Goal: Task Accomplishment & Management: Complete application form

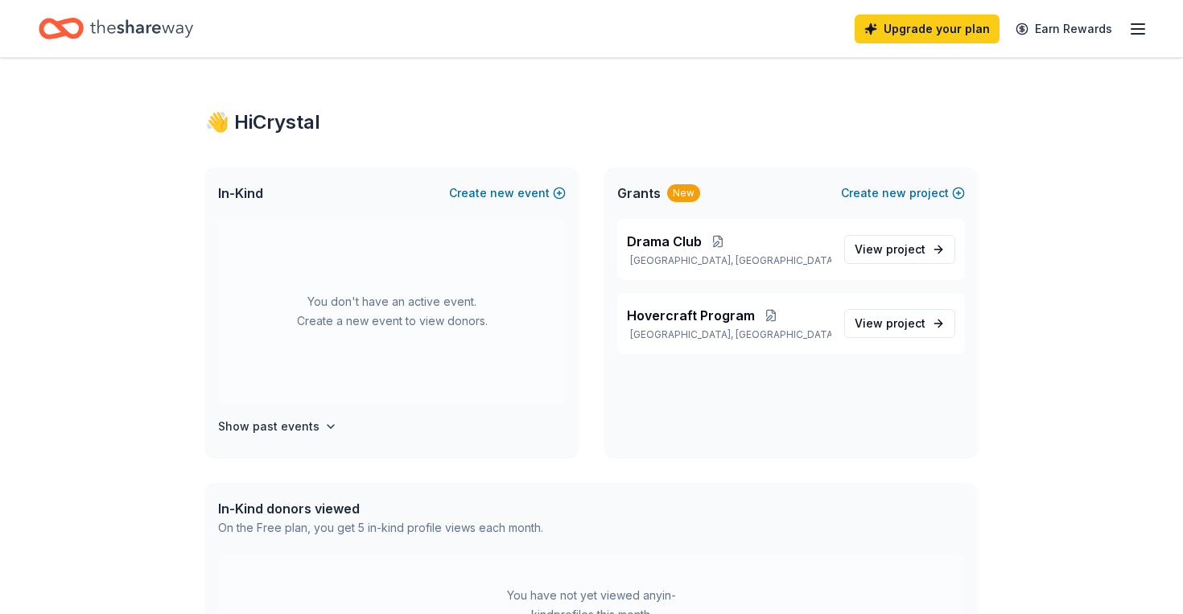
click at [1119, 296] on div "👋 Hi [PERSON_NAME] In-Kind Create new event You don't have an active event. Cre…" at bounding box center [591, 512] width 1183 height 908
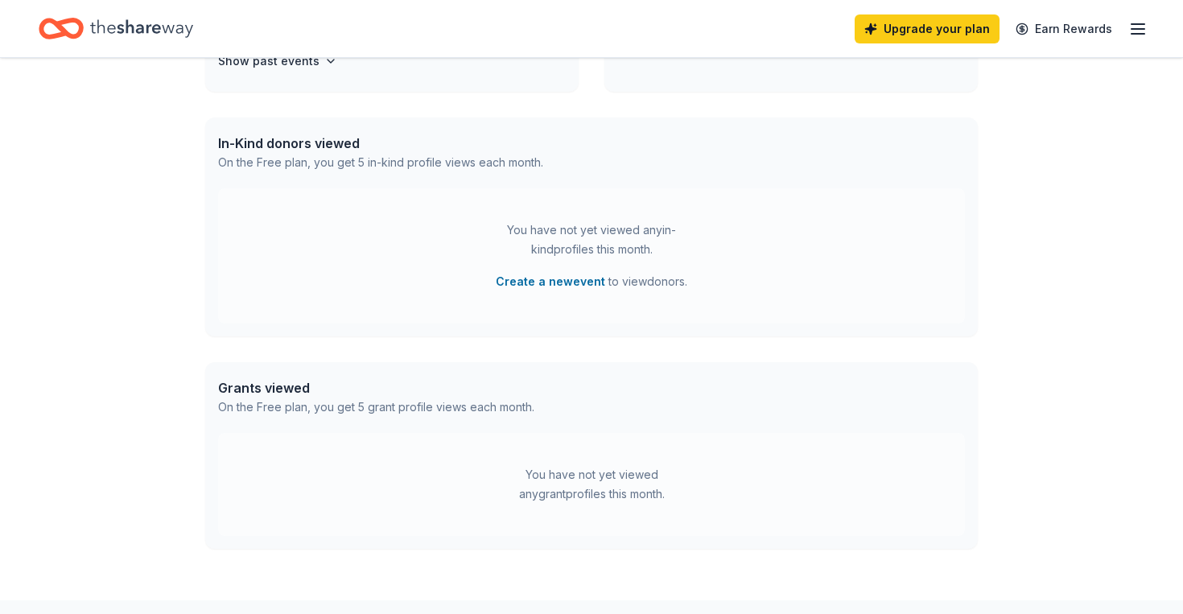
scroll to position [369, 0]
click at [607, 493] on div "You have not yet viewed any grant profiles this month." at bounding box center [591, 481] width 201 height 39
click at [422, 403] on div "On the Free plan, you get 5 grant profile views each month." at bounding box center [376, 403] width 316 height 19
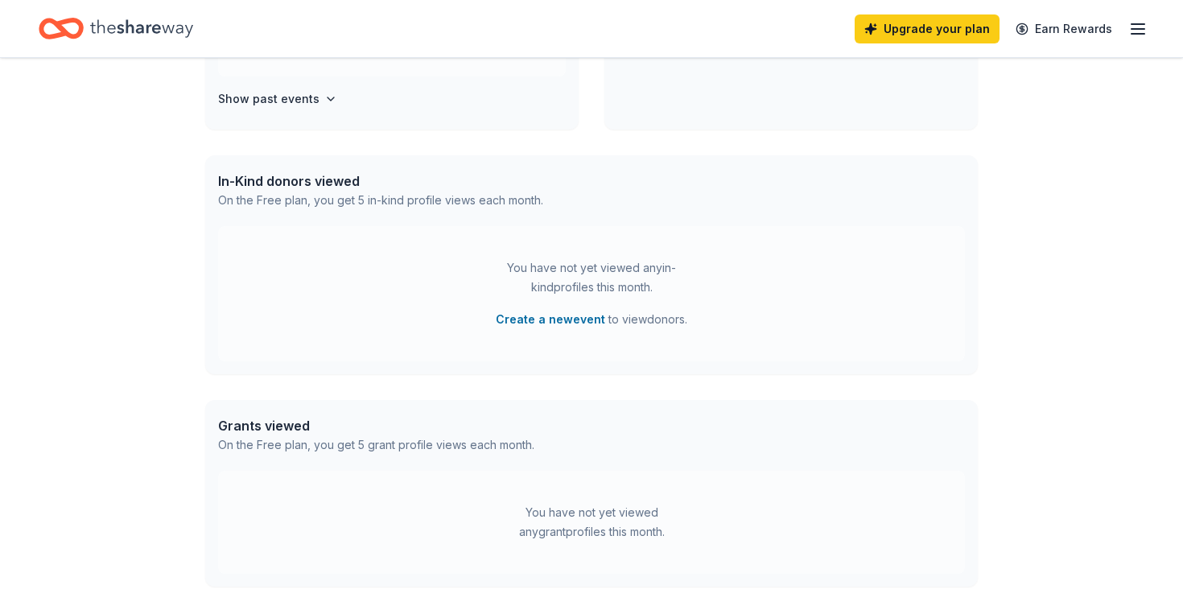
scroll to position [324, 0]
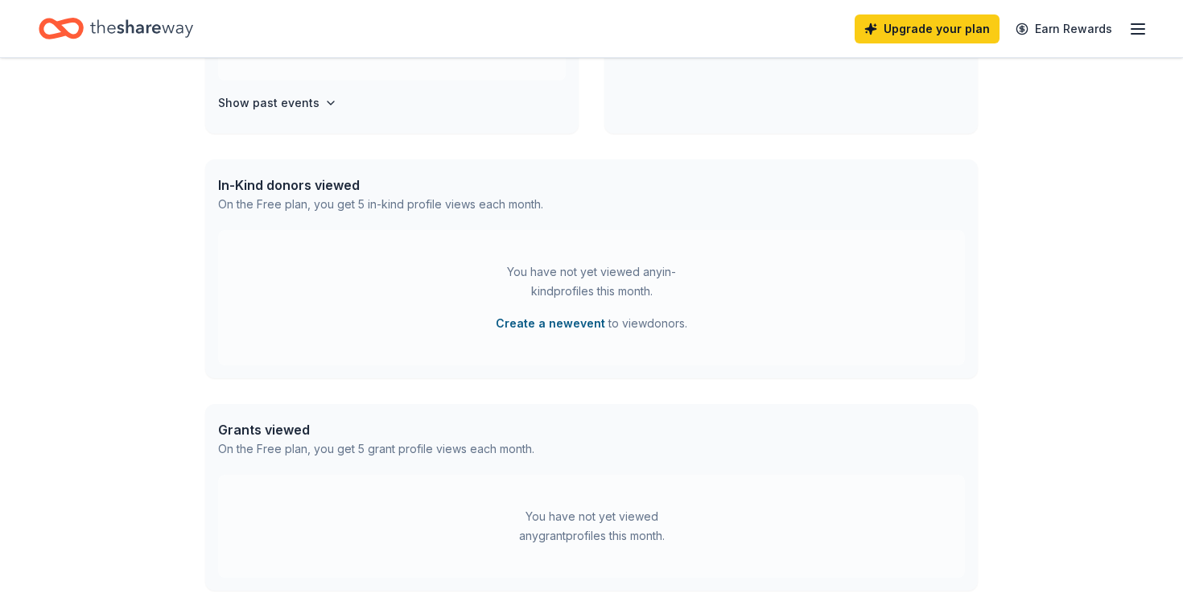
click at [549, 325] on button "Create a new event" at bounding box center [550, 323] width 109 height 19
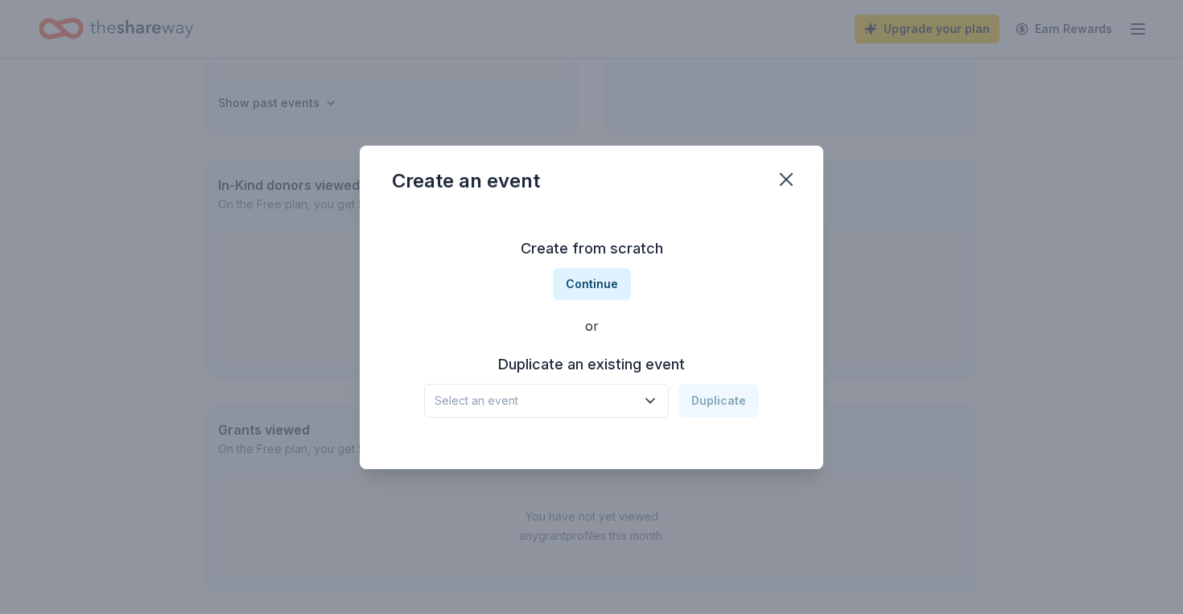
click at [615, 397] on span "Select an event" at bounding box center [535, 400] width 201 height 19
click at [604, 287] on button "Continue" at bounding box center [592, 284] width 78 height 32
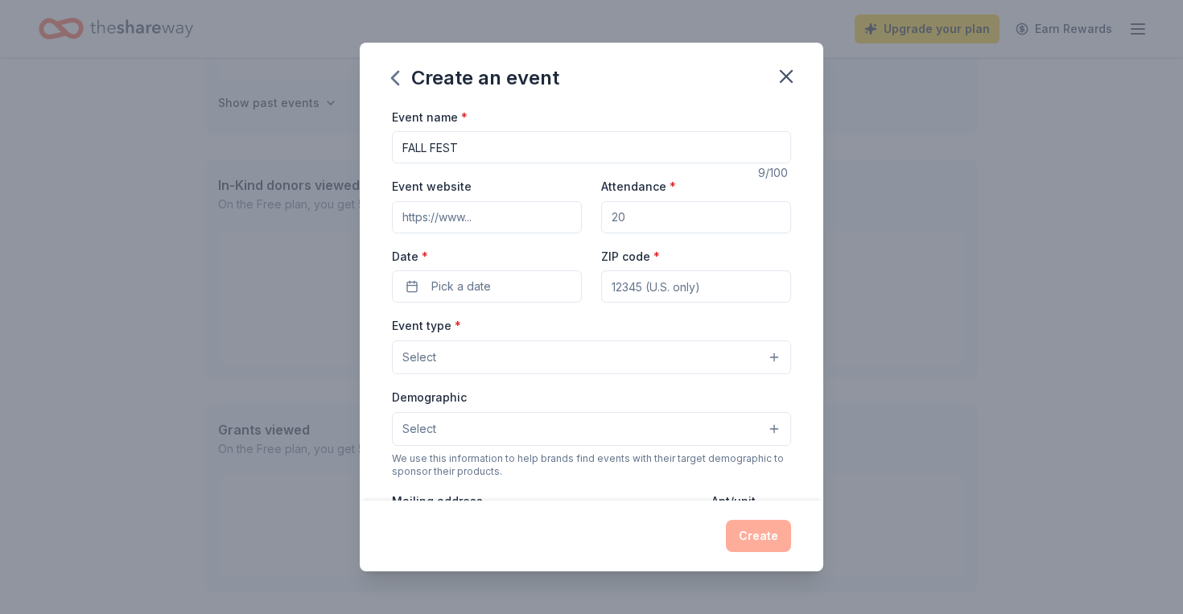
type input "FALL FEST"
click at [646, 214] on input "Attendance *" at bounding box center [696, 217] width 190 height 32
type input "200"
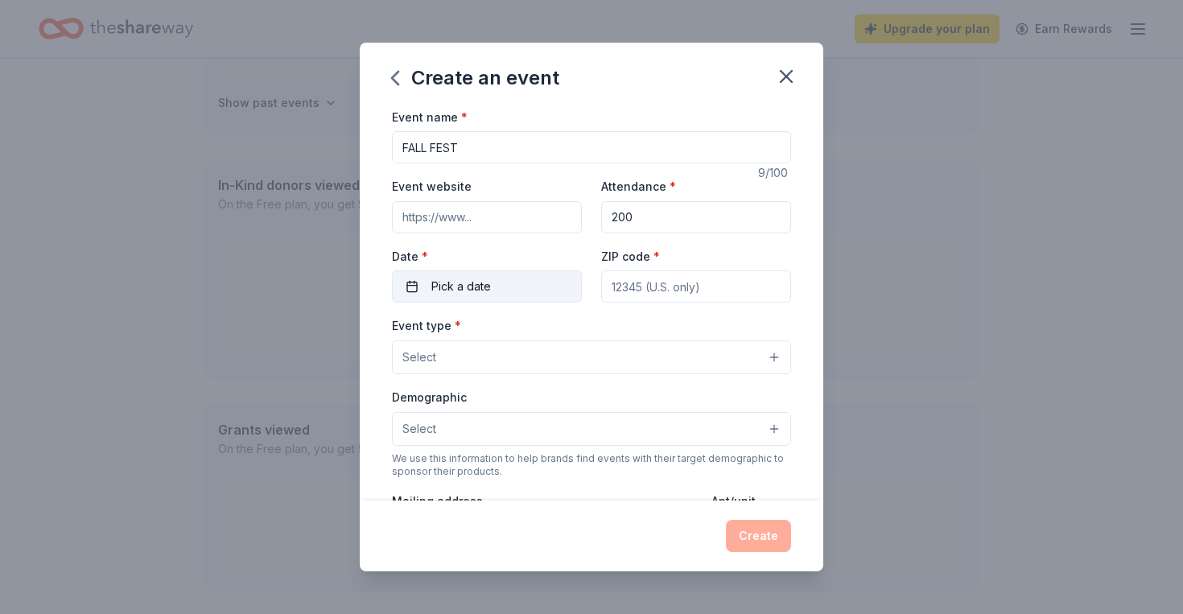
click at [505, 278] on button "Pick a date" at bounding box center [487, 286] width 190 height 32
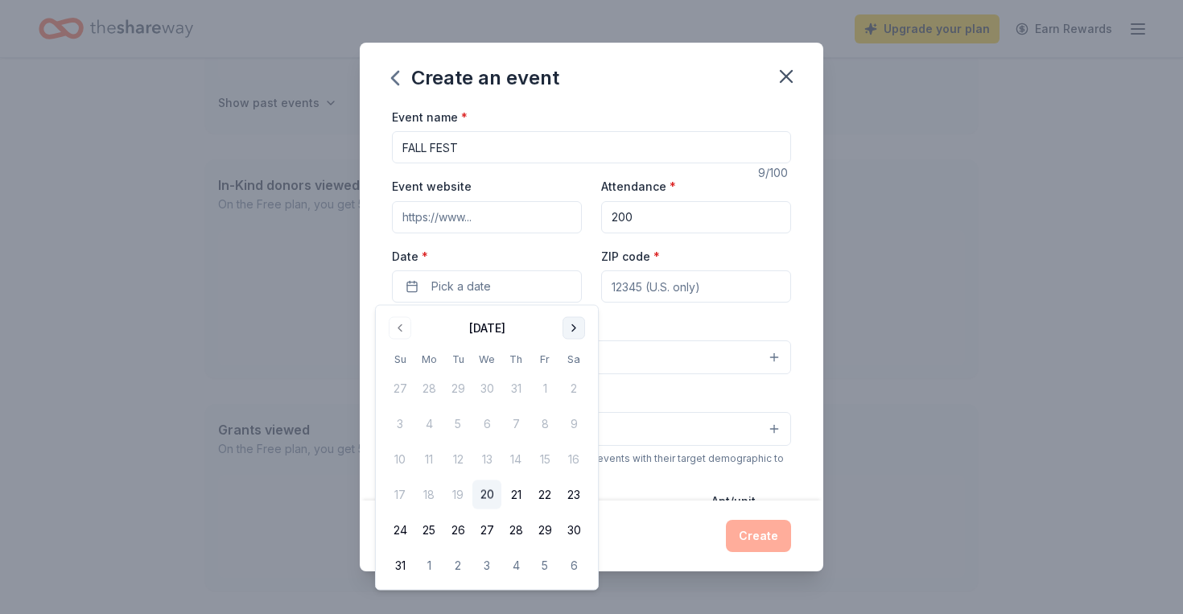
click at [570, 330] on button "Go to next month" at bounding box center [574, 328] width 23 height 23
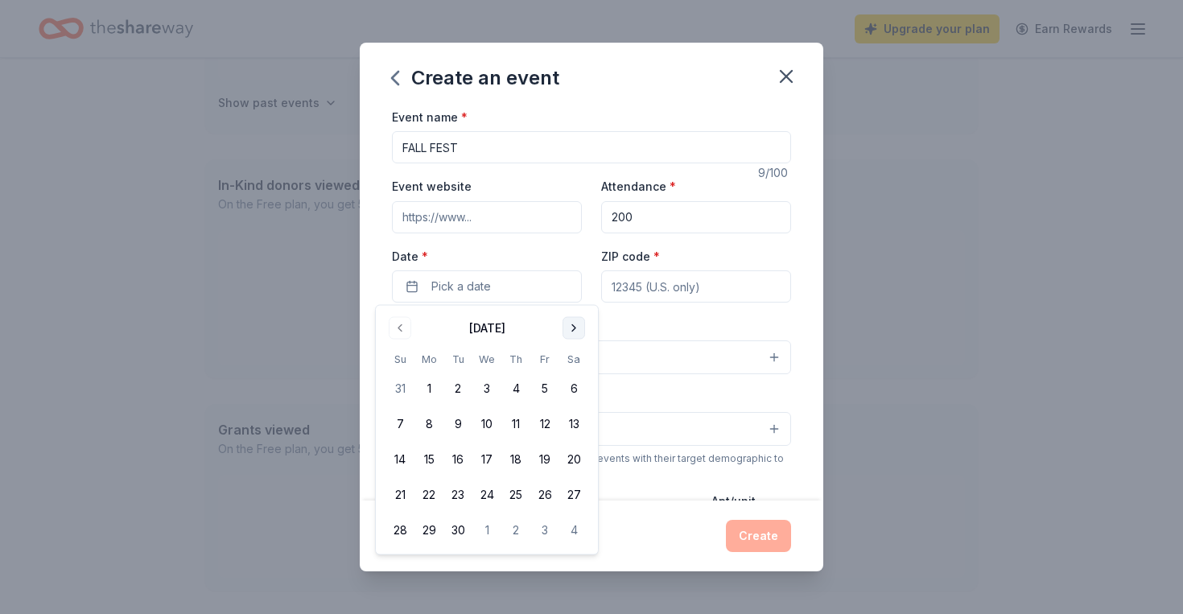
click at [570, 330] on button "Go to next month" at bounding box center [574, 328] width 23 height 23
click at [431, 463] on button "13" at bounding box center [428, 459] width 29 height 29
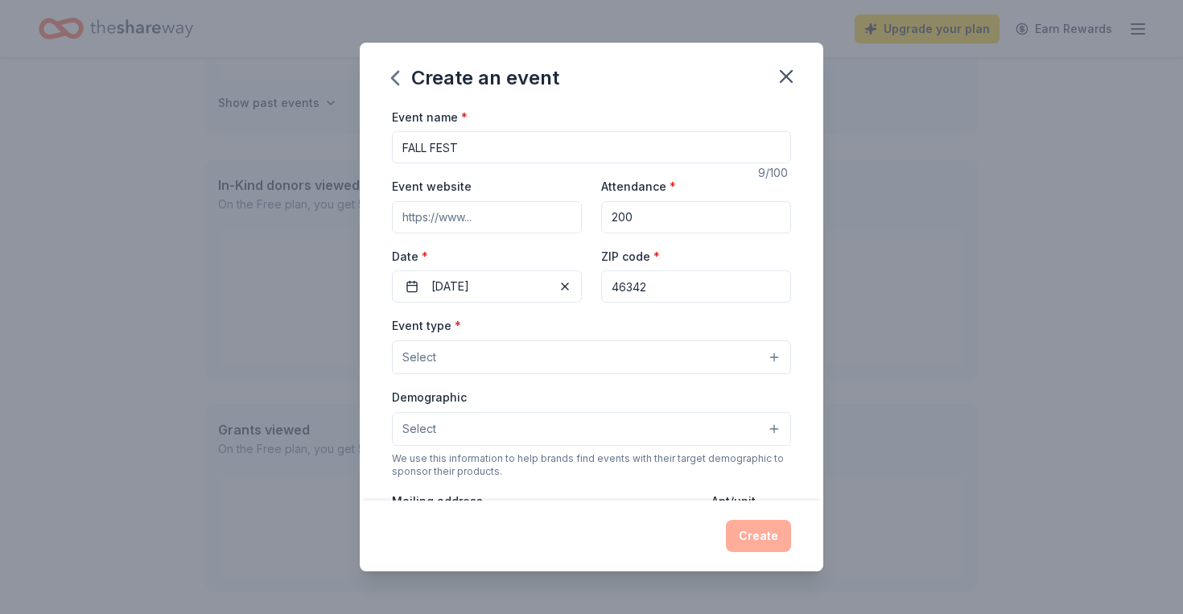
type input "46342"
click at [548, 372] on button "Select" at bounding box center [591, 357] width 399 height 34
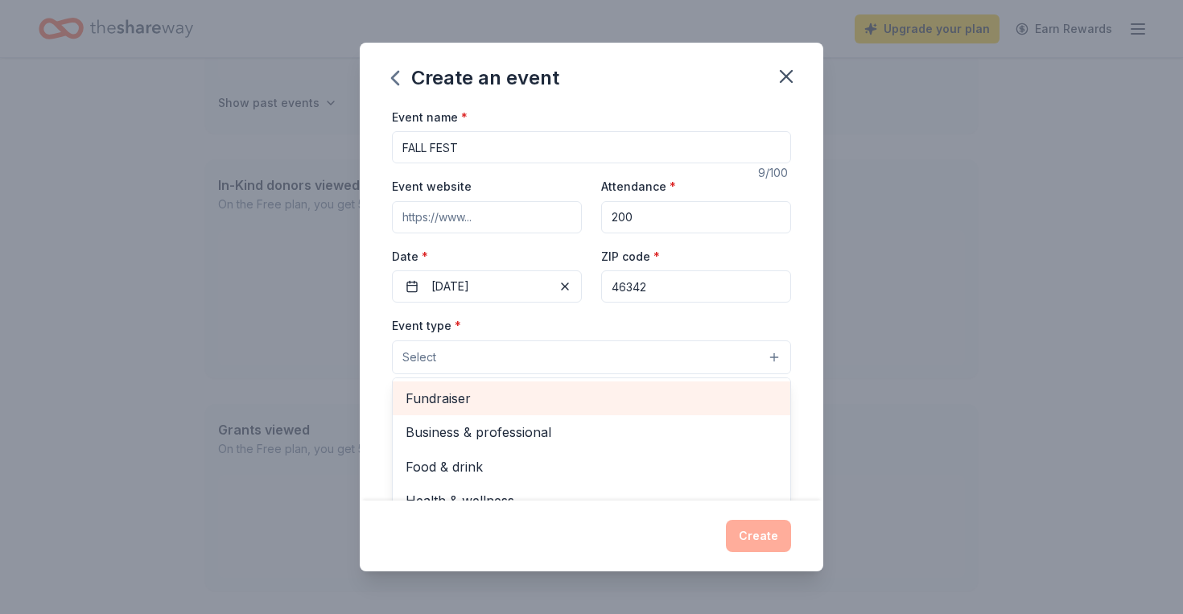
click at [536, 409] on div "Fundraiser" at bounding box center [592, 399] width 398 height 34
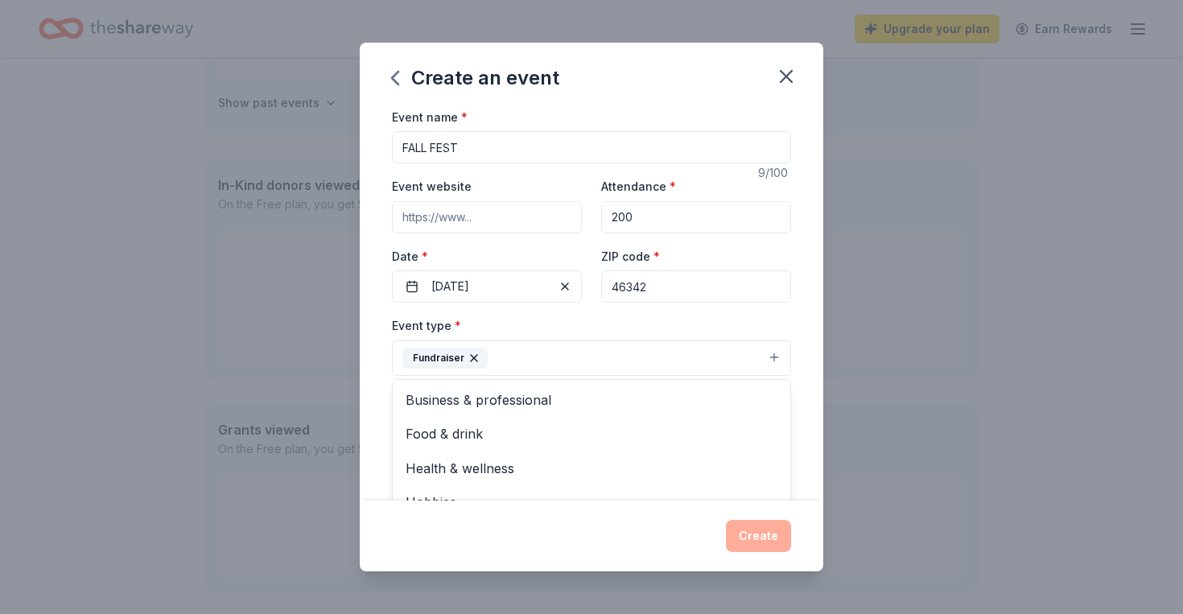
click at [798, 435] on div "Event name * FALL FEST 9 /100 Event website Attendance * 200 Date * [DATE] ZIP …" at bounding box center [592, 304] width 464 height 394
click at [737, 447] on div "Demographic Select We use this information to help brands find events with thei…" at bounding box center [591, 434] width 399 height 91
click at [816, 455] on div "Event name * FALL FEST 9 /100 Event website Attendance * 200 Date * [DATE] ZIP …" at bounding box center [592, 304] width 464 height 394
click at [801, 456] on div "Event name * FALL FEST 9 /100 Event website Attendance * 200 Date * [DATE] ZIP …" at bounding box center [592, 304] width 464 height 394
click at [753, 427] on button "Select" at bounding box center [591, 431] width 399 height 34
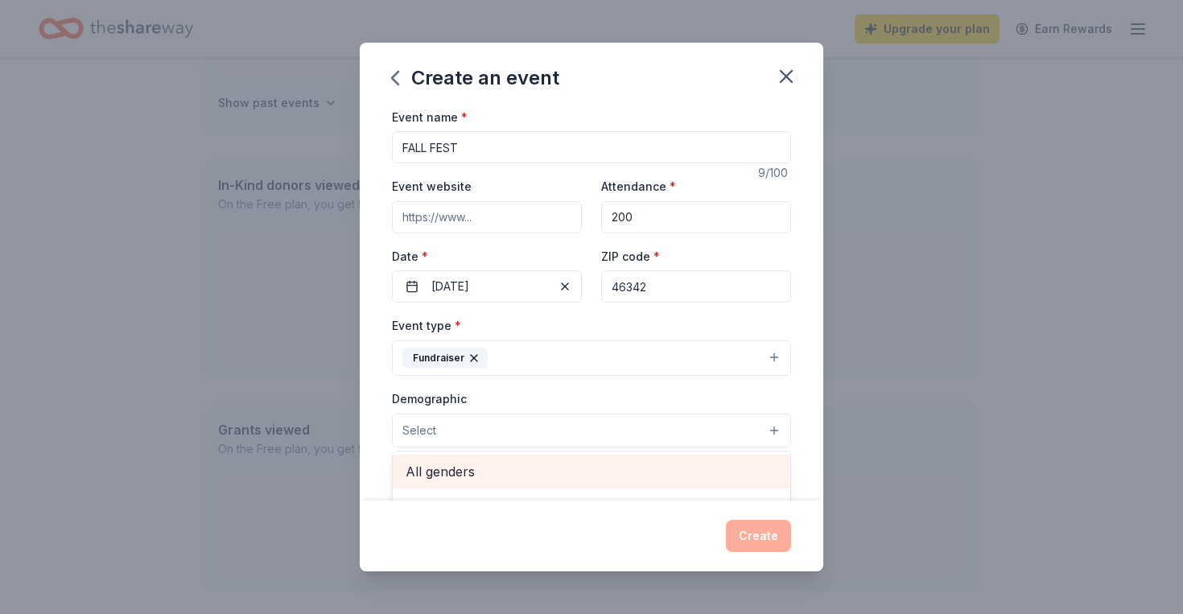
click at [694, 468] on span "All genders" at bounding box center [592, 471] width 372 height 21
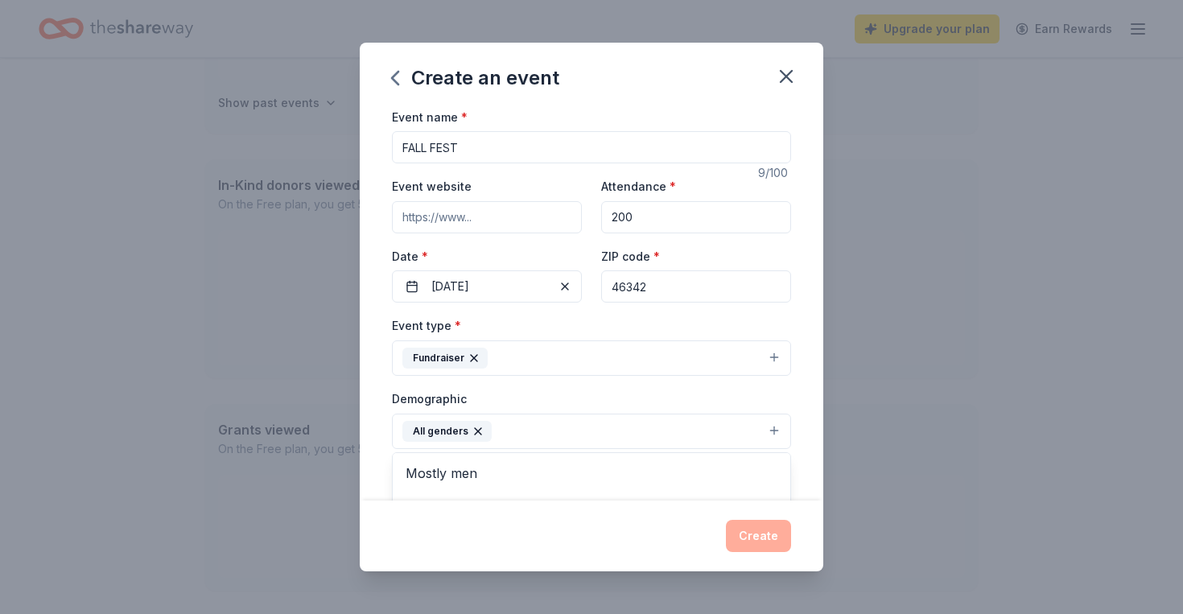
click at [373, 432] on div "Event name * FALL FEST 9 /100 Event website Attendance * 200 Date * [DATE] ZIP …" at bounding box center [592, 304] width 464 height 394
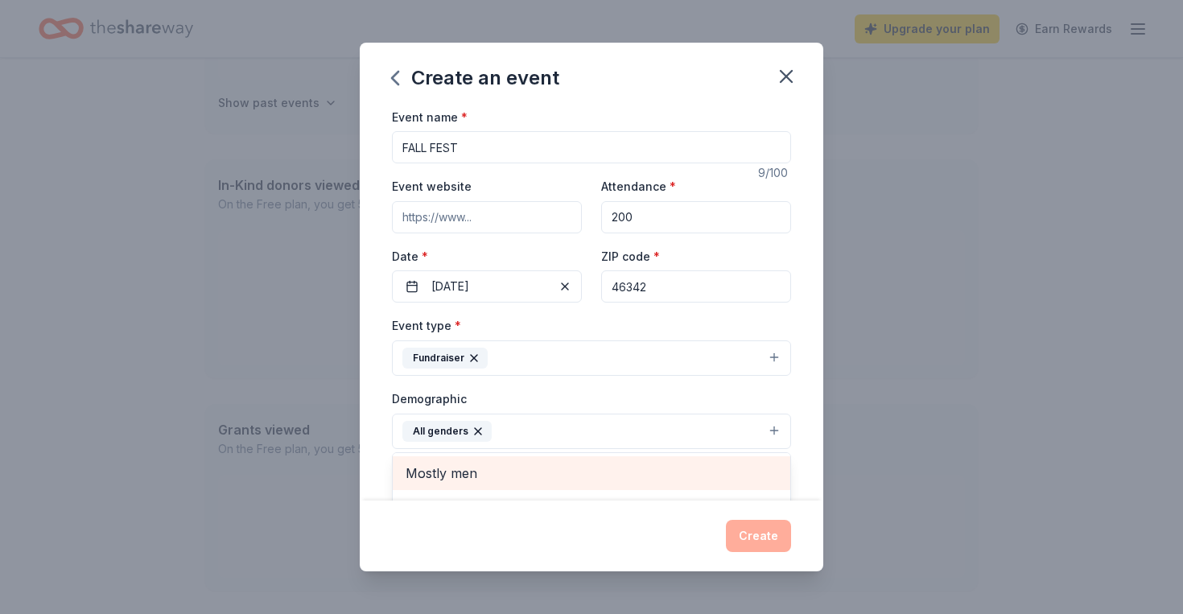
scroll to position [20, 0]
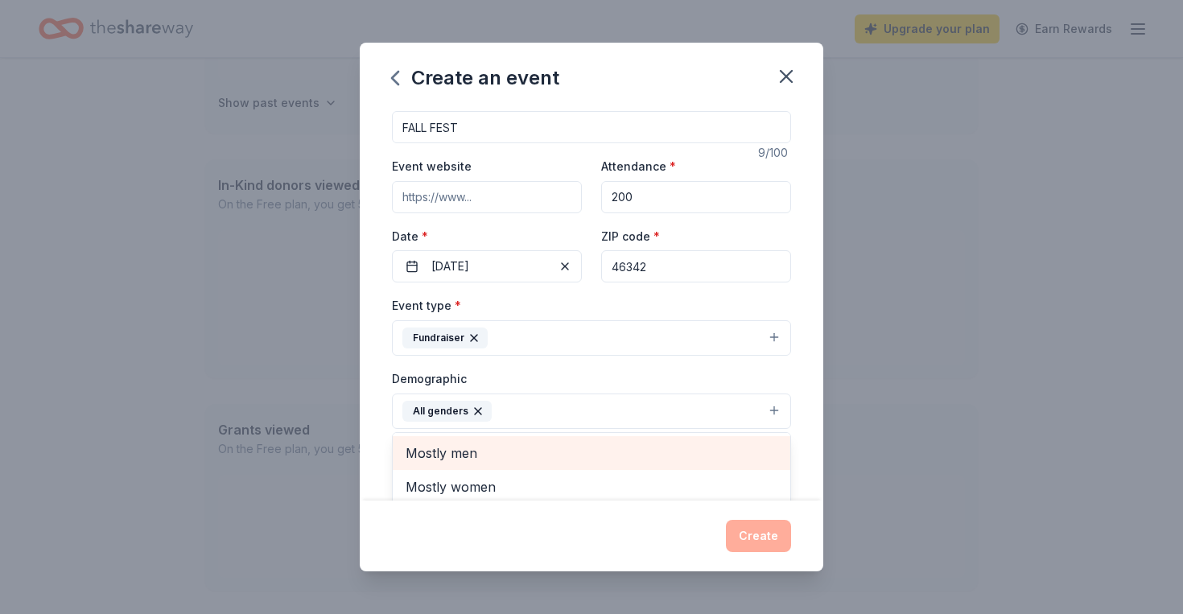
click at [374, 380] on div "Event name * FALL FEST 9 /100 Event website Attendance * 200 Date * [DATE] ZIP …" at bounding box center [592, 304] width 464 height 394
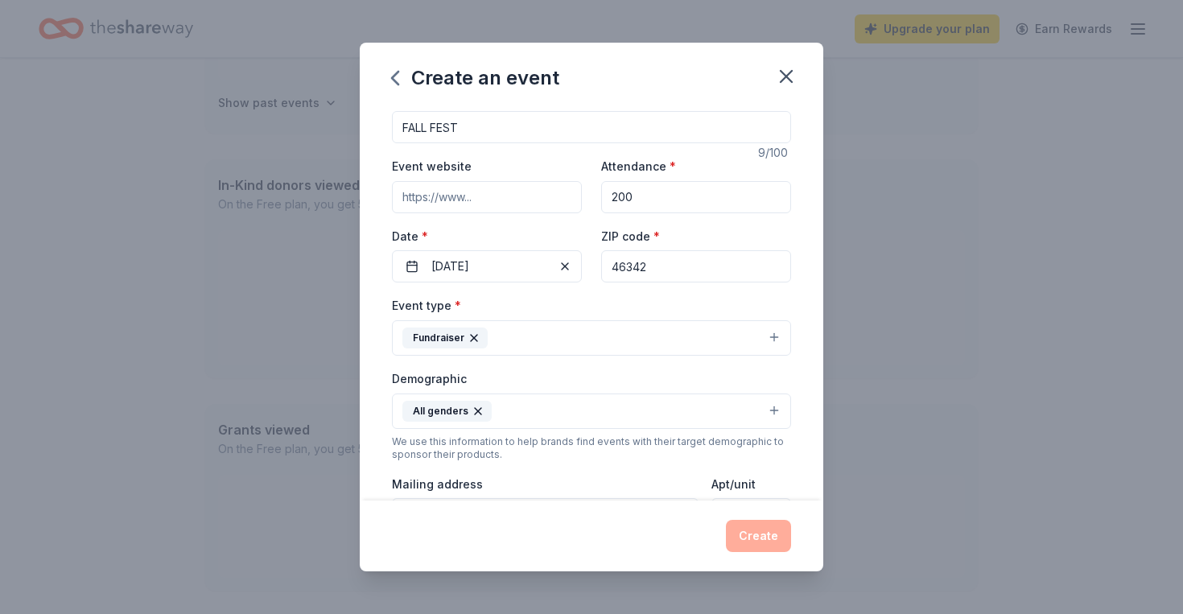
click at [806, 220] on div "Event name * FALL FEST 9 /100 Event website Attendance * 200 Date * [DATE] ZIP …" at bounding box center [592, 304] width 464 height 394
drag, startPoint x: 806, startPoint y: 188, endPoint x: 826, endPoint y: 171, distance: 26.3
click at [806, 188] on div "Event name * FALL FEST 9 /100 Event website Attendance * 200 Date * [DATE] ZIP …" at bounding box center [592, 304] width 464 height 394
drag, startPoint x: 817, startPoint y: 568, endPoint x: 823, endPoint y: 575, distance: 9.1
click at [829, 579] on div "Create an event Event name * FALL FEST 9 /100 Event website Attendance * 200 Da…" at bounding box center [591, 307] width 1183 height 614
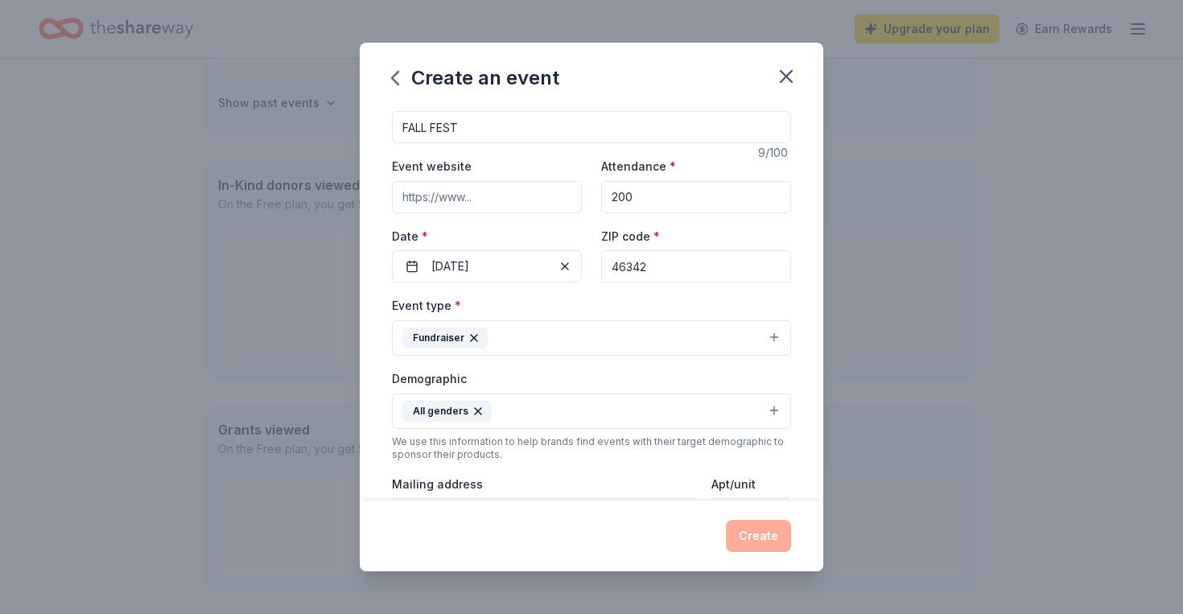
click at [809, 476] on div "Event name * FALL FEST 9 /100 Event website Attendance * 200 Date * [DATE] ZIP …" at bounding box center [592, 304] width 464 height 394
click at [674, 490] on div "Mailing address" at bounding box center [545, 502] width 307 height 57
click at [674, 494] on div "Mailing address" at bounding box center [545, 502] width 307 height 57
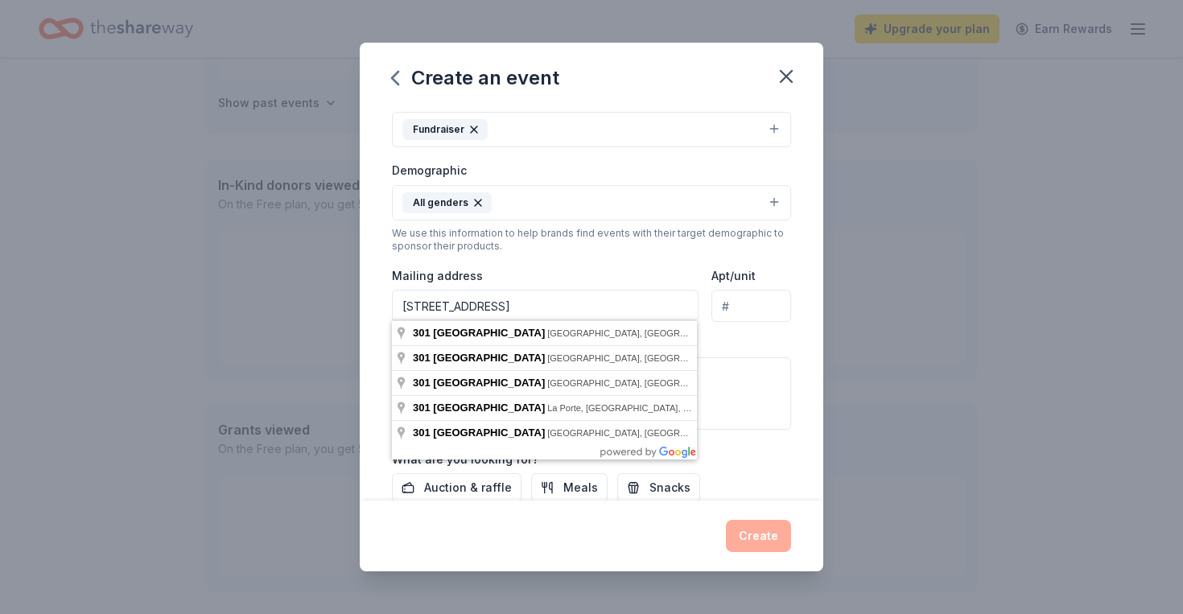
click at [560, 311] on input "[STREET_ADDRESS]" at bounding box center [545, 306] width 307 height 32
type input "[STREET_ADDRESS]"
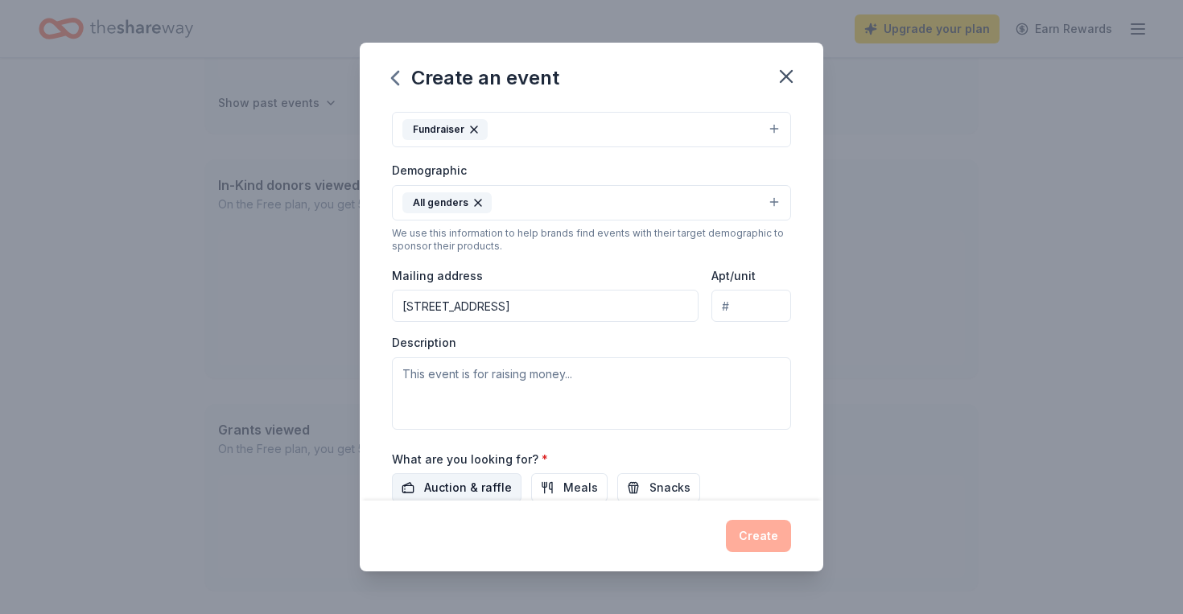
click at [495, 490] on span "Auction & raffle" at bounding box center [468, 487] width 88 height 19
click at [579, 482] on span "Meals" at bounding box center [580, 487] width 35 height 19
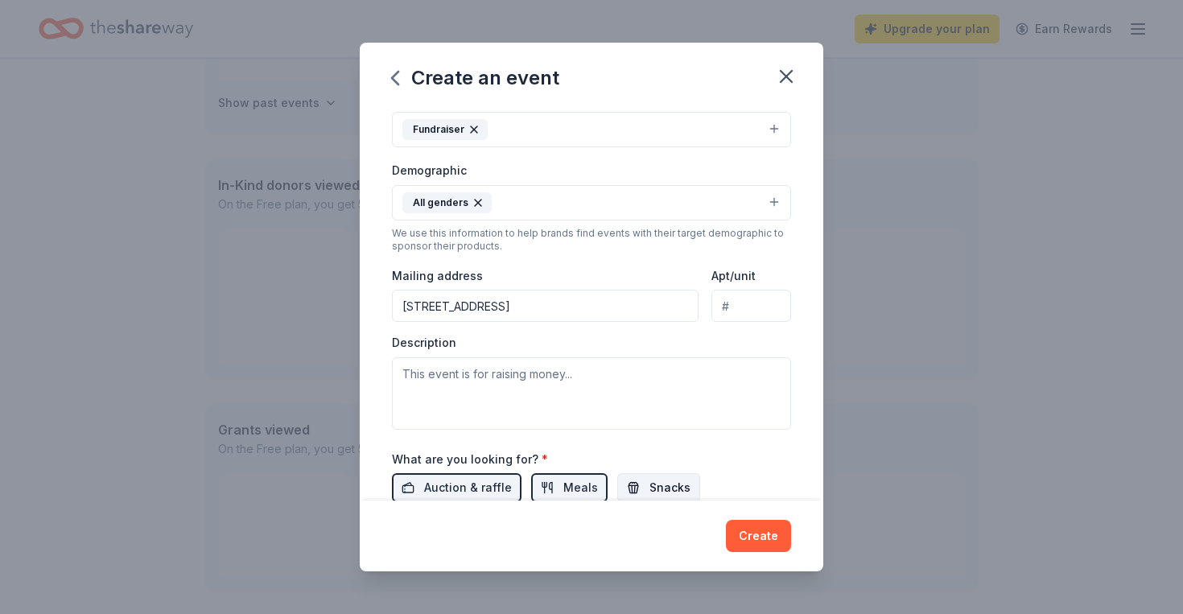
click at [657, 479] on span "Snacks" at bounding box center [670, 487] width 41 height 19
click at [484, 509] on button "Desserts" at bounding box center [438, 523] width 92 height 29
click at [807, 470] on div "Event name * FALL FEST 9 /100 Event website Attendance * 200 Date * [DATE] ZIP …" at bounding box center [592, 304] width 464 height 394
click at [772, 532] on button "Create" at bounding box center [758, 536] width 65 height 32
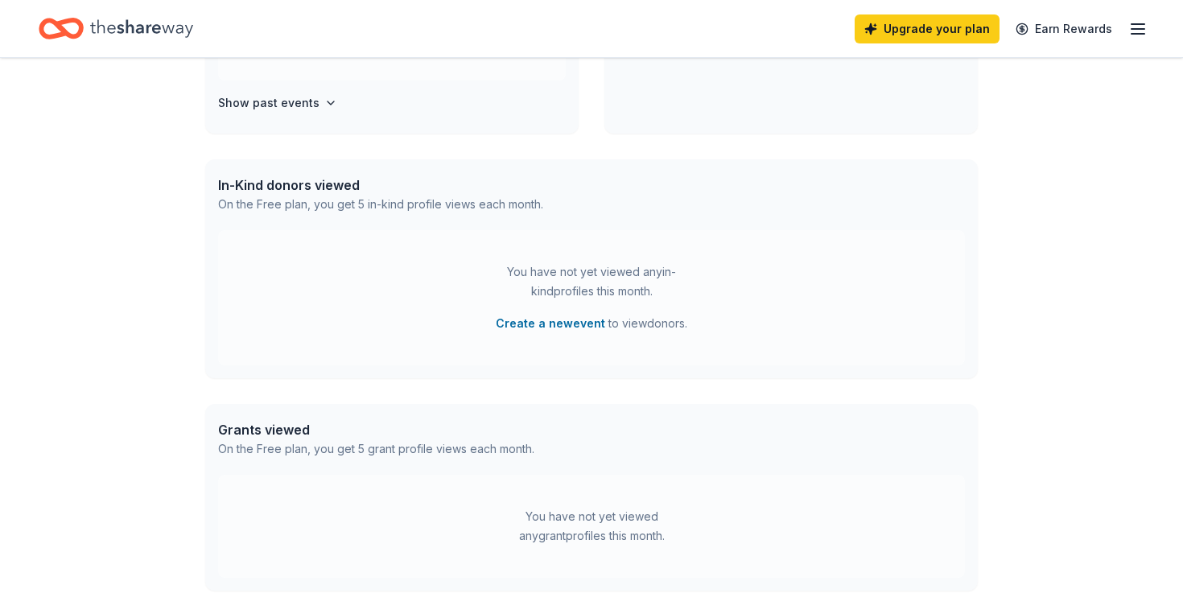
scroll to position [0, 0]
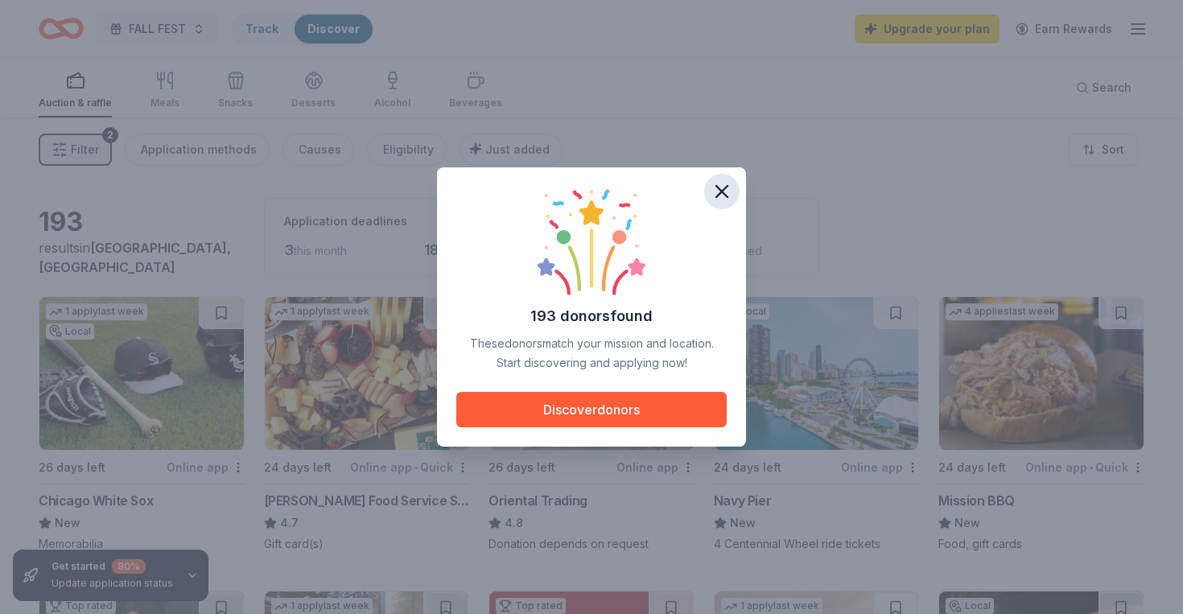
click at [720, 197] on icon "button" at bounding box center [722, 191] width 23 height 23
